Goal: Task Accomplishment & Management: Manage account settings

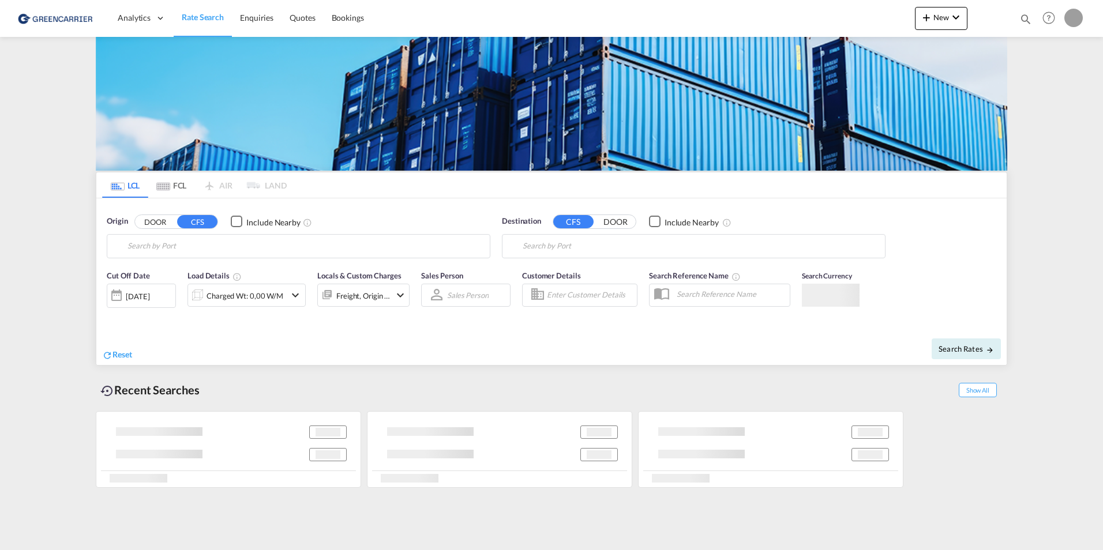
type input "[DOMAIN_NAME][EMAIL_ADDRESS][DOMAIN_NAME]"
click at [524, 295] on body "Analytics Dashboard Rate Search Enquiries Quotes Bookings" at bounding box center [551, 275] width 1103 height 550
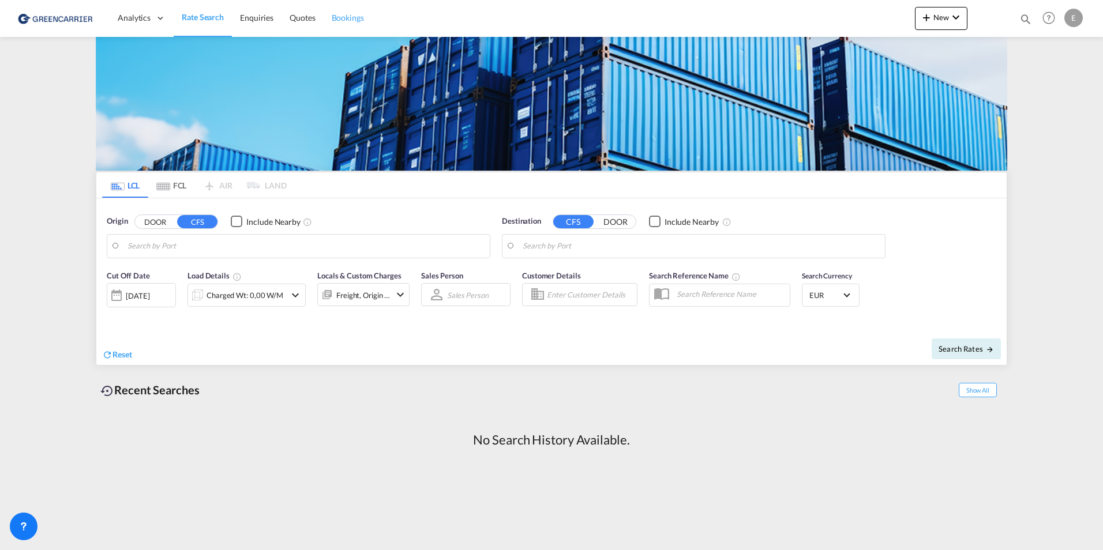
click at [345, 15] on span "Bookings" at bounding box center [348, 18] width 32 height 10
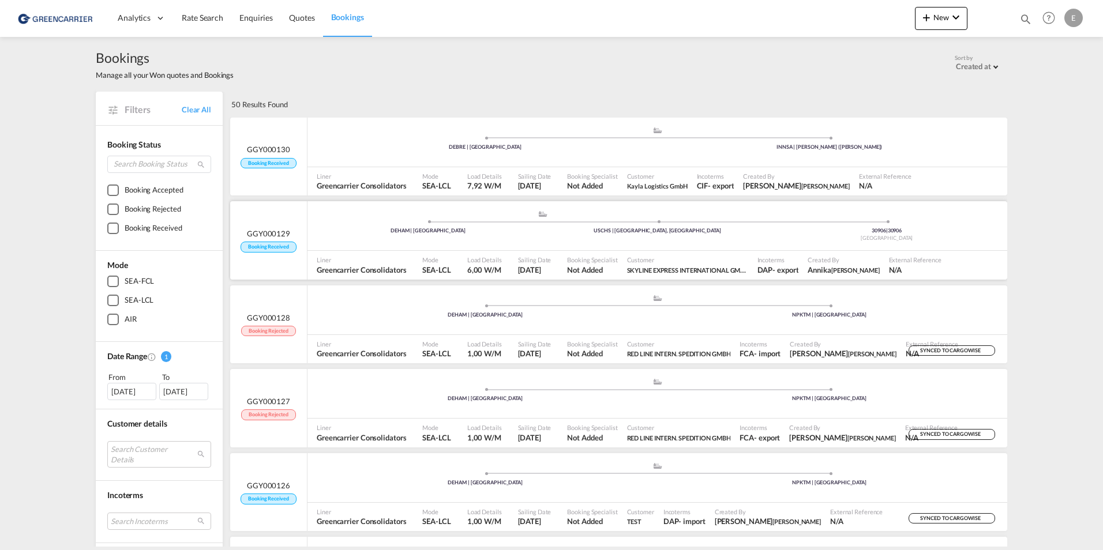
click at [834, 248] on div ".a{fill:#aaa8ad;} .a{fill:#aaa8ad;} DEHAM | Hamburg USCHS | Charleston, SC 3090…" at bounding box center [658, 226] width 700 height 50
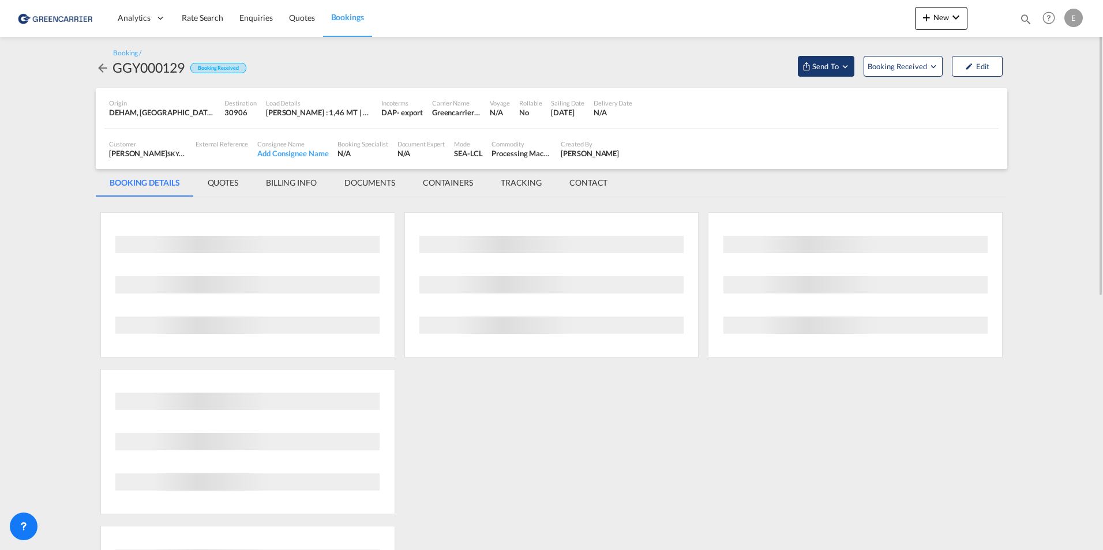
click at [845, 72] on button "Send To" at bounding box center [826, 66] width 57 height 21
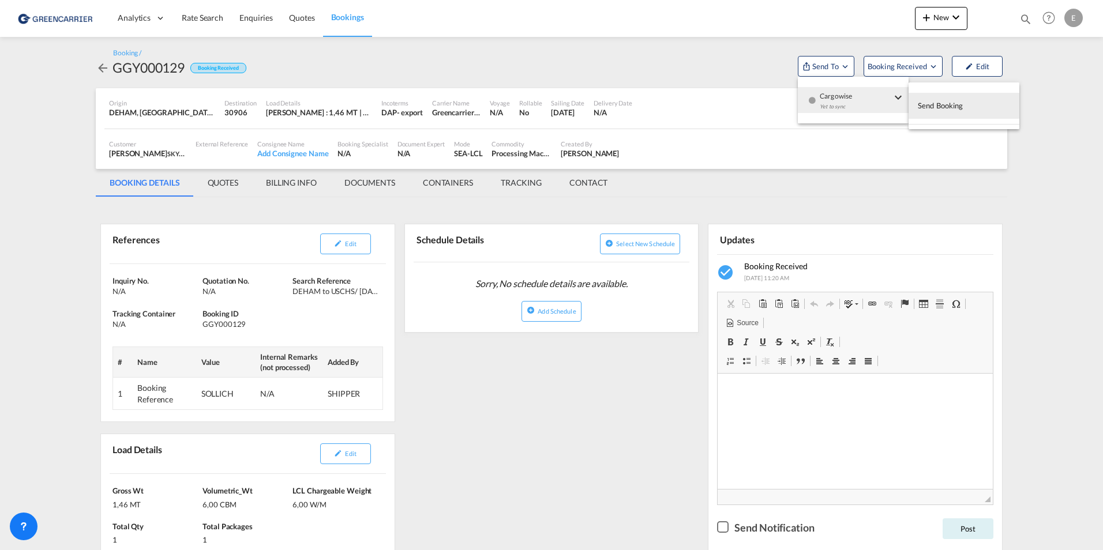
click at [956, 102] on span "Send Booking" at bounding box center [941, 105] width 46 height 18
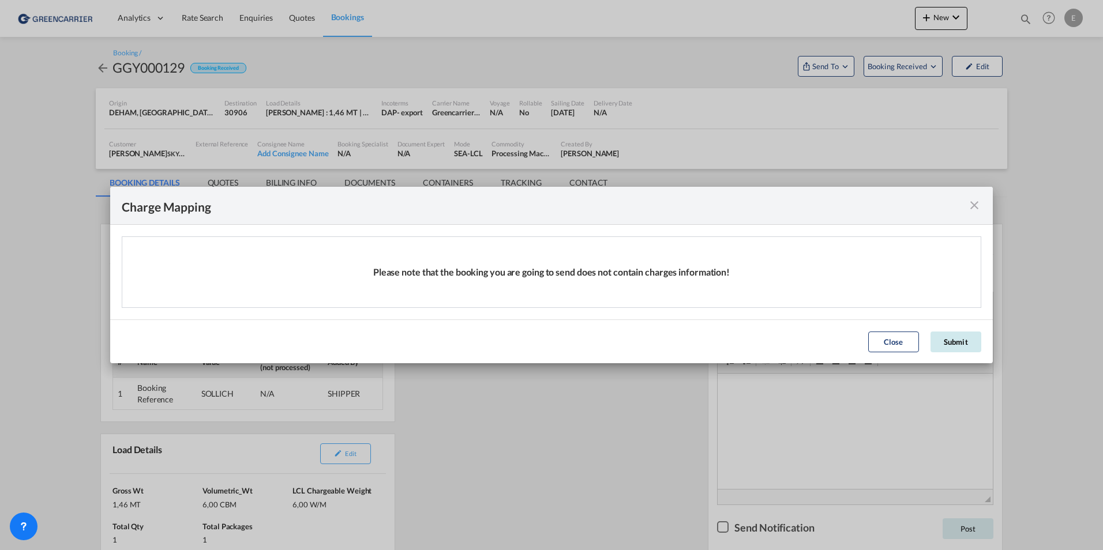
click at [950, 347] on button "Submit" at bounding box center [956, 342] width 51 height 21
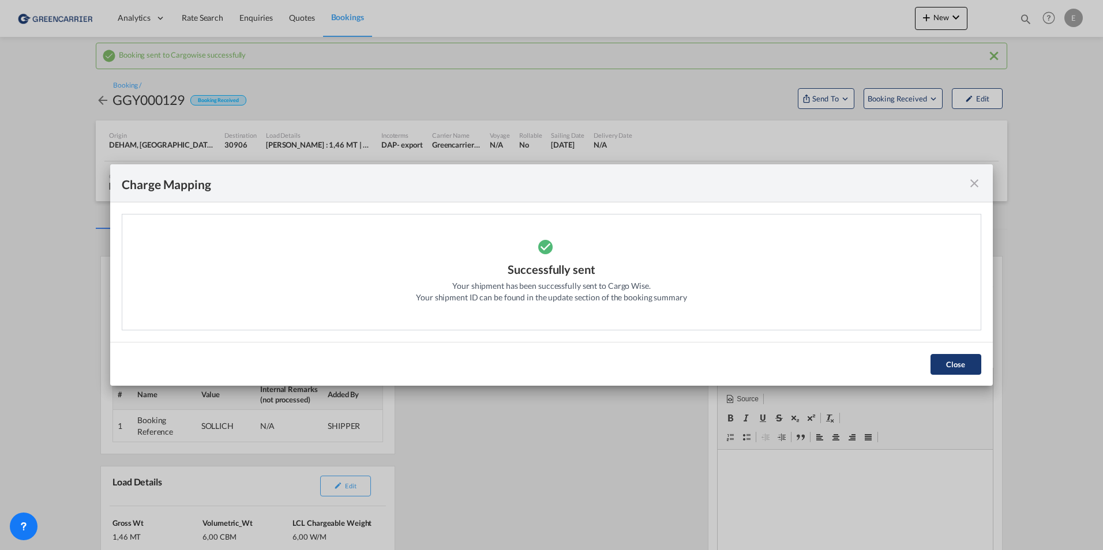
click at [942, 374] on button "Close" at bounding box center [956, 364] width 51 height 21
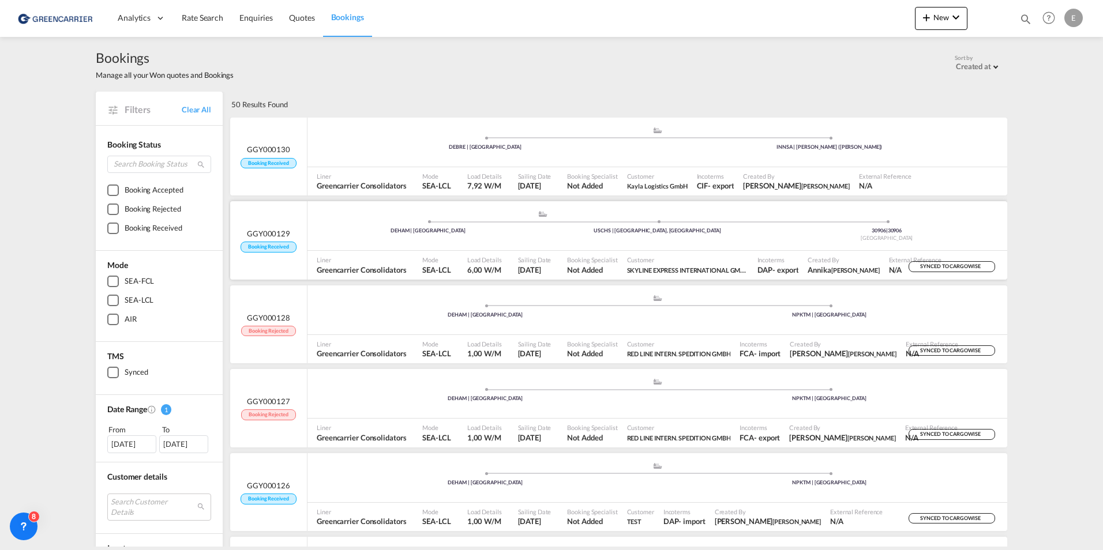
click at [576, 241] on div ".a{fill:#aaa8ad;} .a{fill:#aaa8ad;} DEHAM | Hamburg USCHS | Charleston, SC 3090…" at bounding box center [658, 227] width 700 height 35
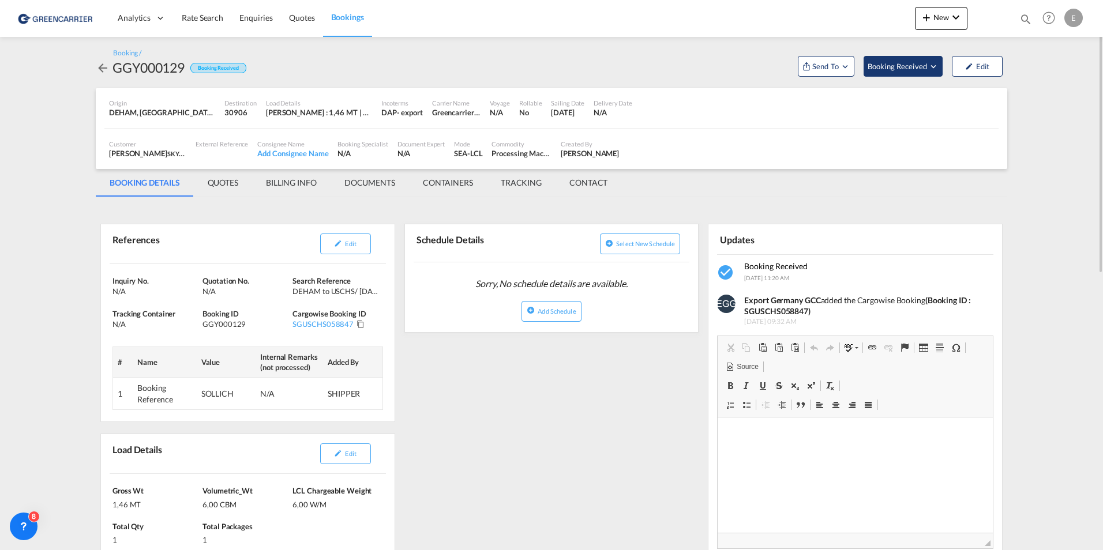
click at [902, 68] on span "Booking Received" at bounding box center [898, 67] width 61 height 12
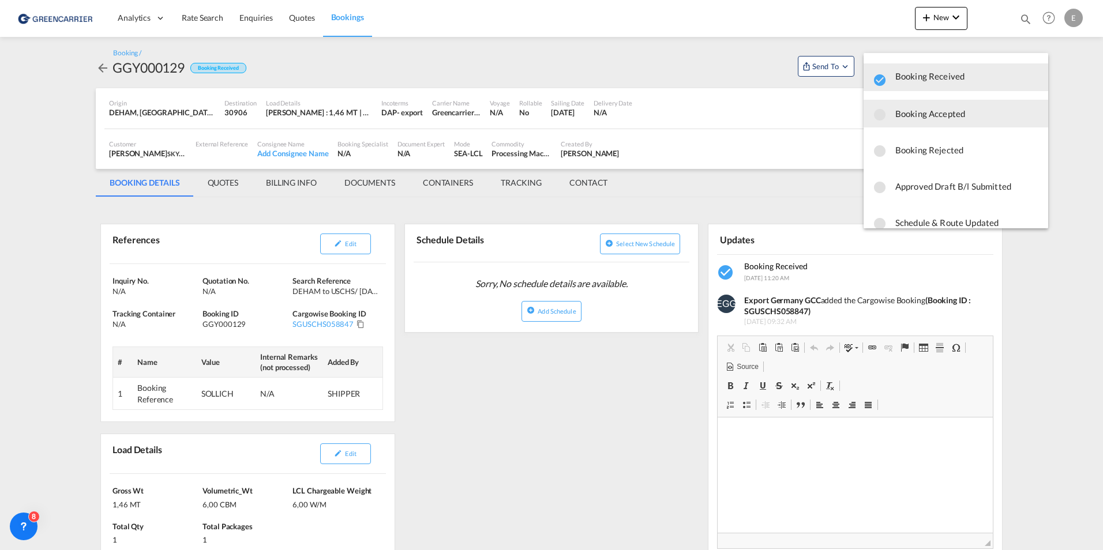
click at [929, 117] on span "Booking Accepted" at bounding box center [967, 113] width 144 height 21
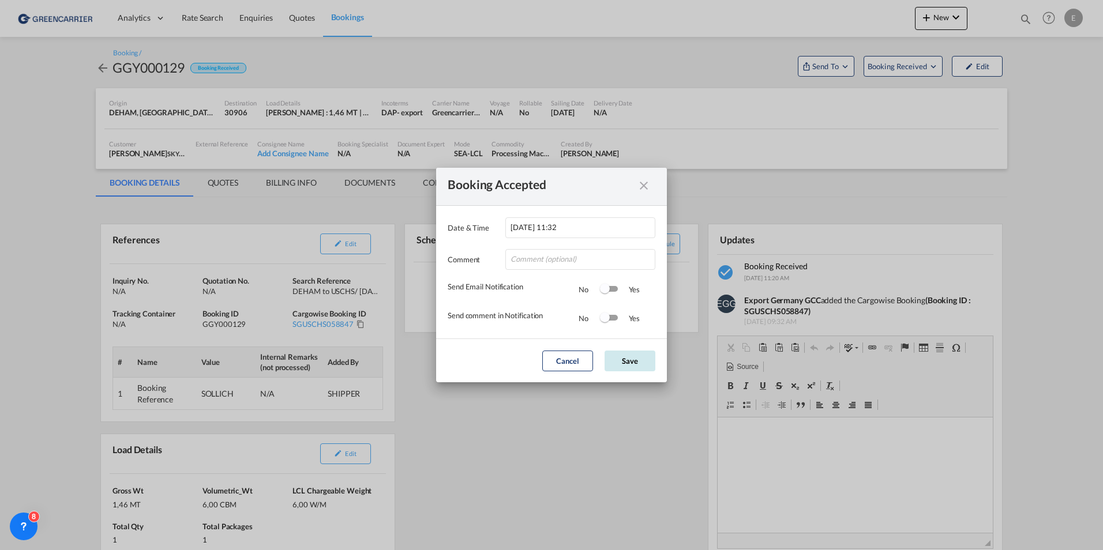
click at [631, 359] on button "Save" at bounding box center [630, 361] width 51 height 21
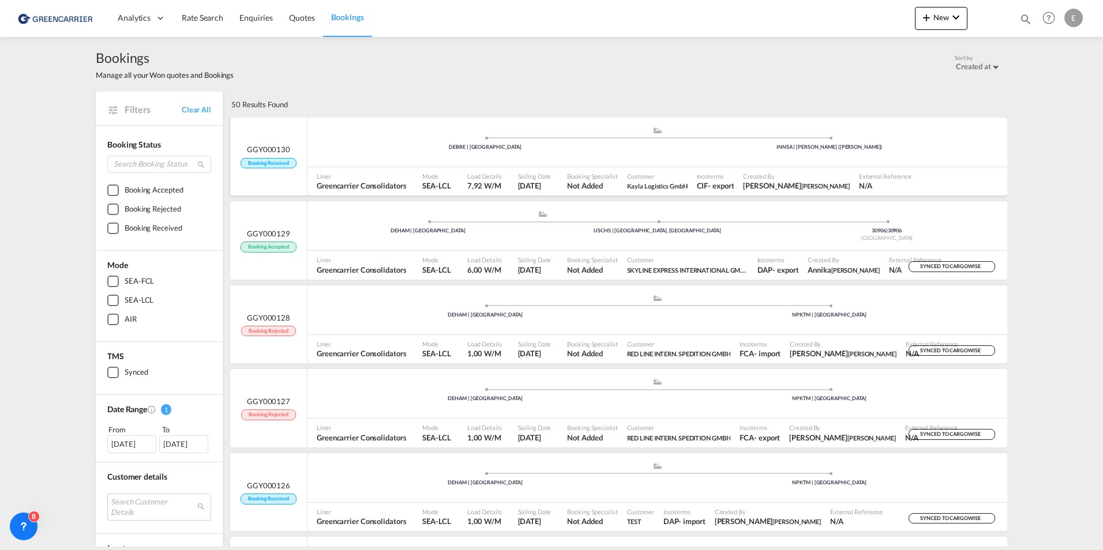
click at [571, 153] on div ".a{fill:#aaa8ad;} .a{fill:#aaa8ad;} DEBRE | Bremen INNSA | Jawaharlal Nehru (Nh…" at bounding box center [658, 143] width 700 height 35
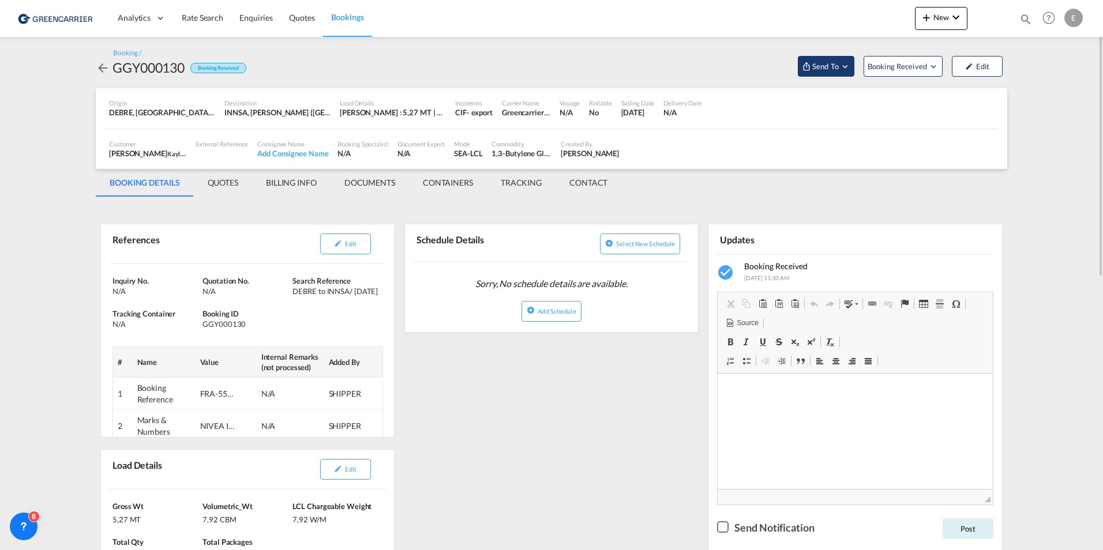
click at [813, 65] on span "Send To" at bounding box center [825, 67] width 29 height 12
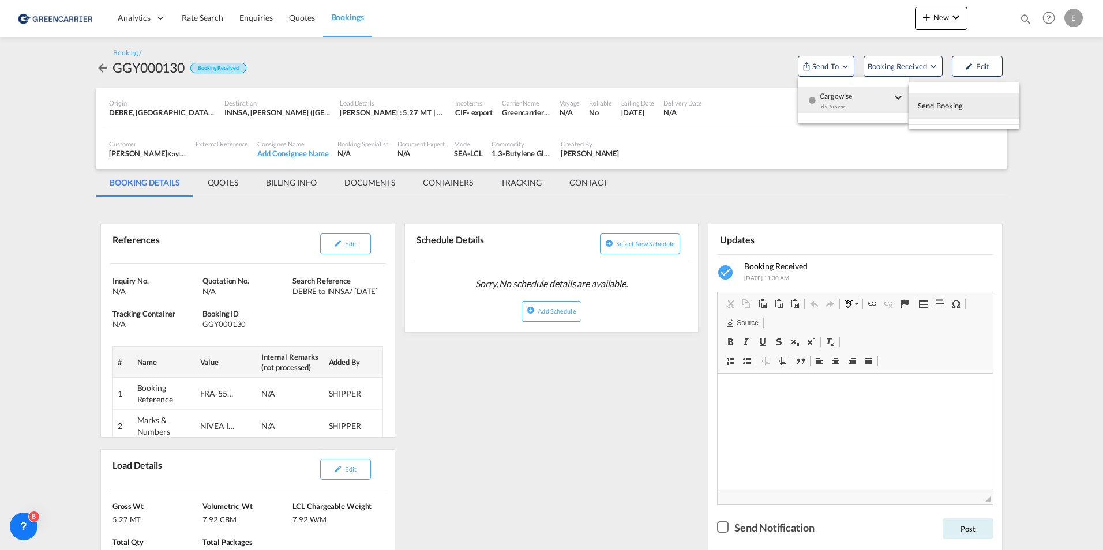
click at [850, 105] on div "Yet to sync" at bounding box center [856, 110] width 72 height 24
click at [937, 110] on span "Send Booking" at bounding box center [941, 105] width 46 height 18
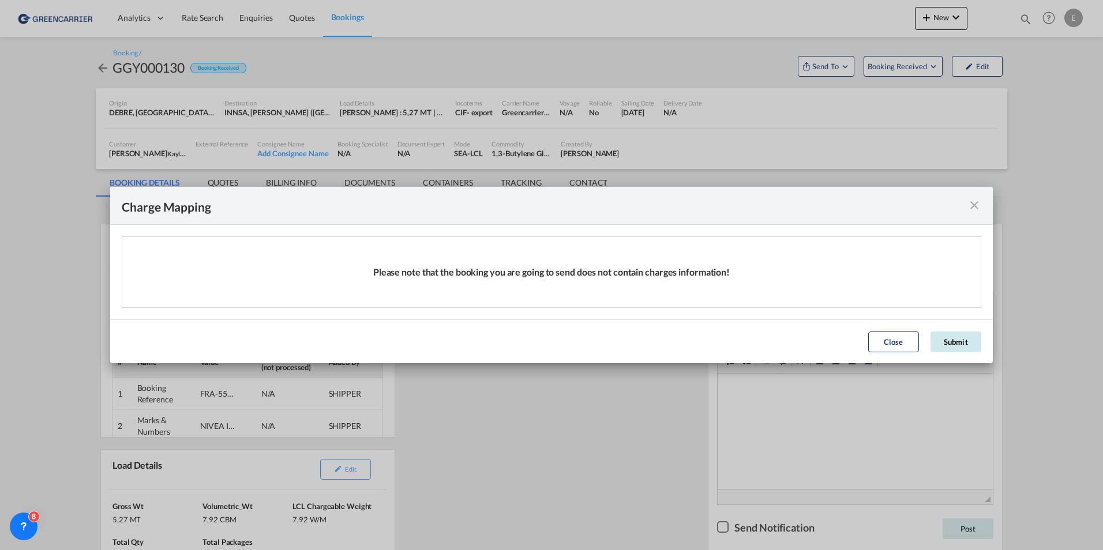
click at [954, 332] on button "Submit" at bounding box center [956, 342] width 51 height 21
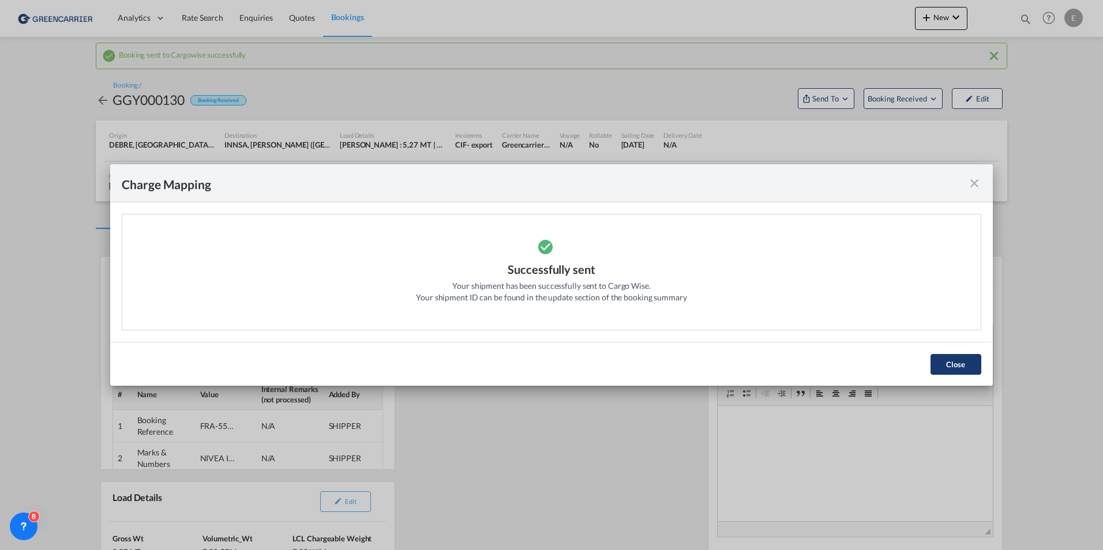
click at [942, 355] on button "Close" at bounding box center [956, 364] width 51 height 21
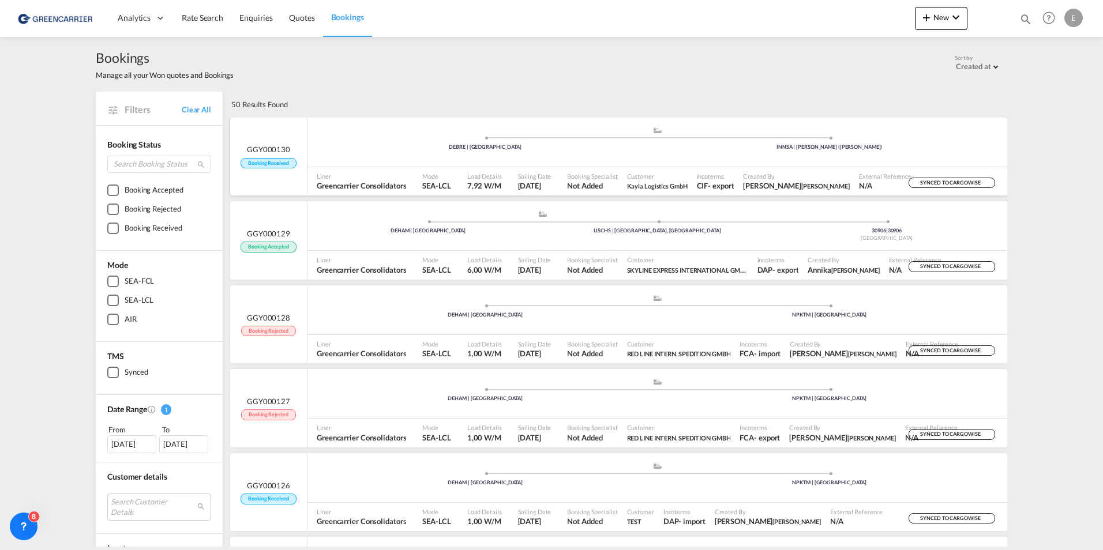
click at [873, 144] on div "INNSA | Jawaharlal Nehru (Nhava Sheva)" at bounding box center [830, 148] width 344 height 8
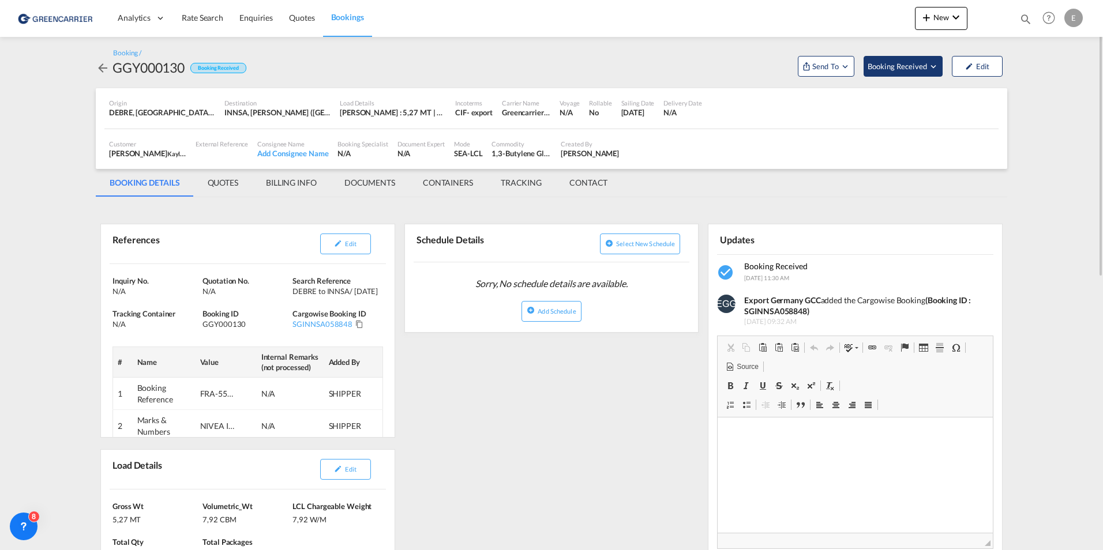
click at [895, 66] on span "Booking Received" at bounding box center [898, 67] width 61 height 12
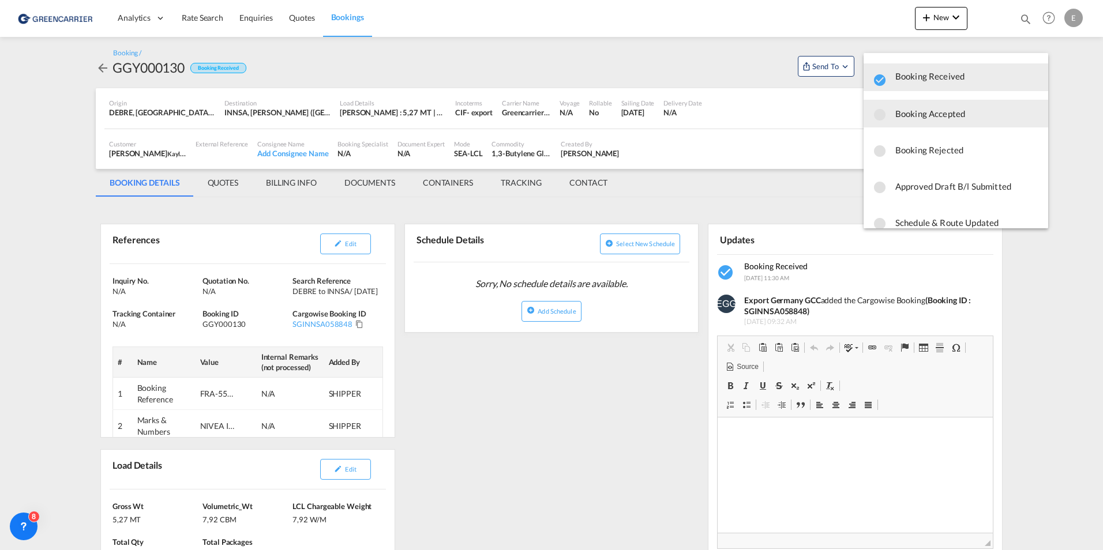
click at [943, 112] on span "Booking Accepted" at bounding box center [967, 113] width 144 height 21
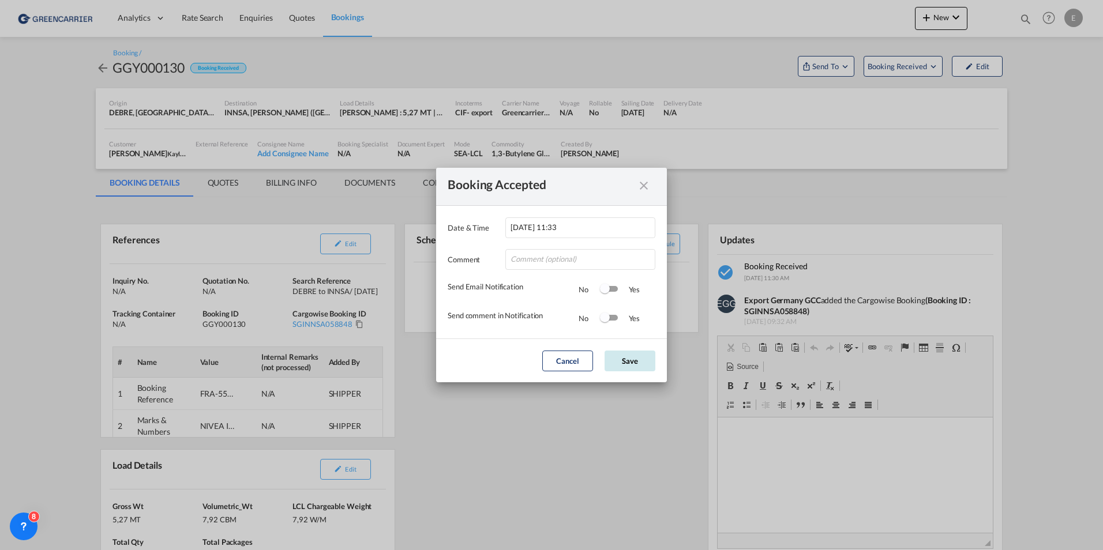
click at [635, 358] on button "Save" at bounding box center [630, 361] width 51 height 21
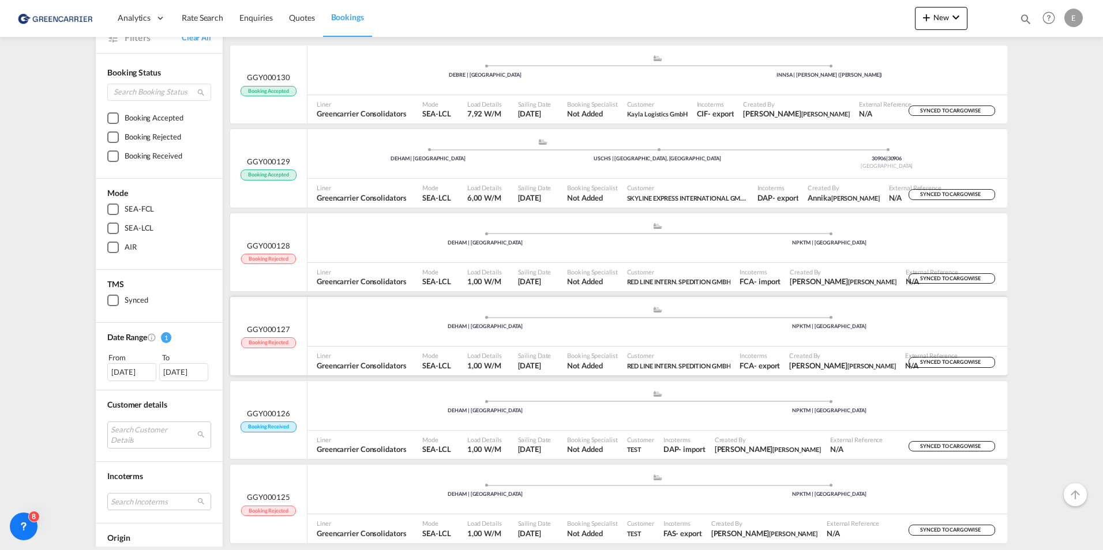
scroll to position [115, 0]
